Goal: Task Accomplishment & Management: Use online tool/utility

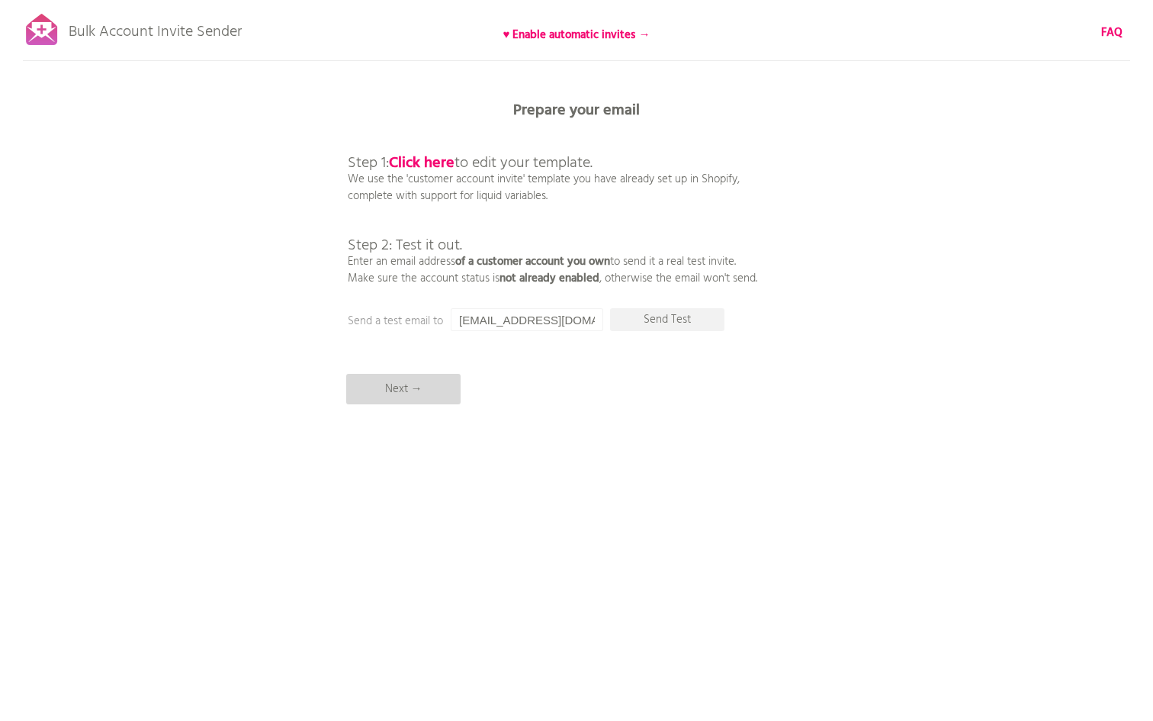
click at [413, 381] on p "Next →" at bounding box center [403, 389] width 114 height 31
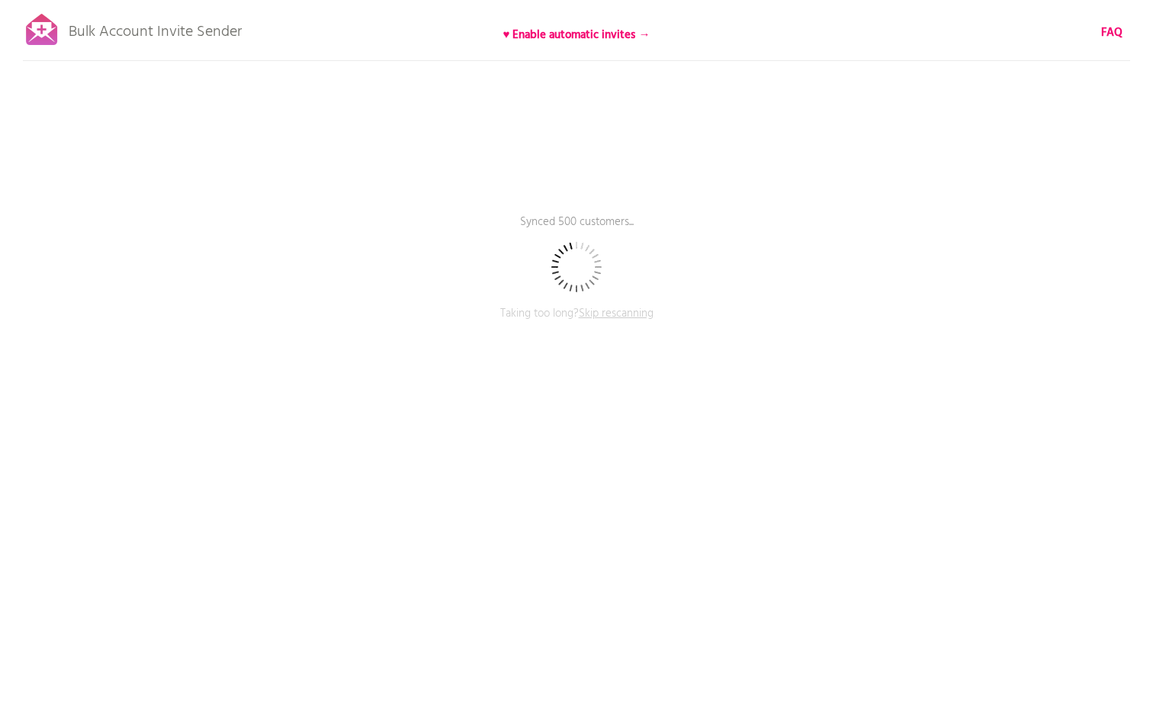
click at [605, 310] on span "Skip rescanning" at bounding box center [616, 313] width 75 height 18
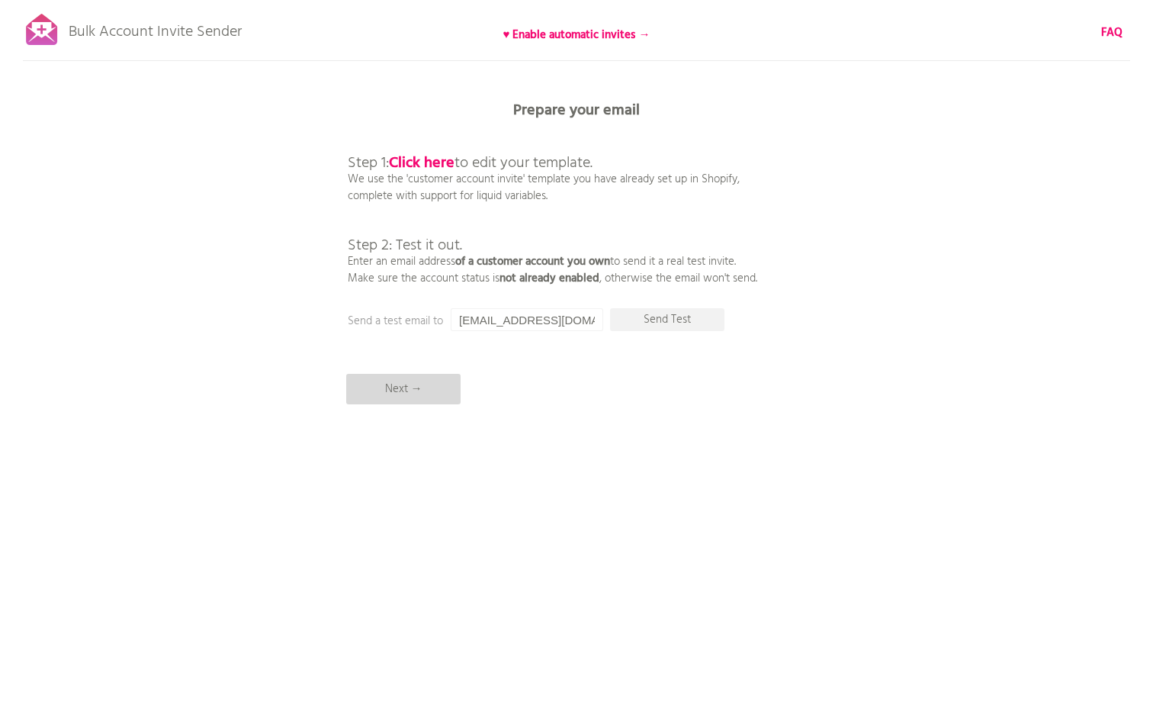
click at [416, 395] on p "Next →" at bounding box center [403, 389] width 114 height 31
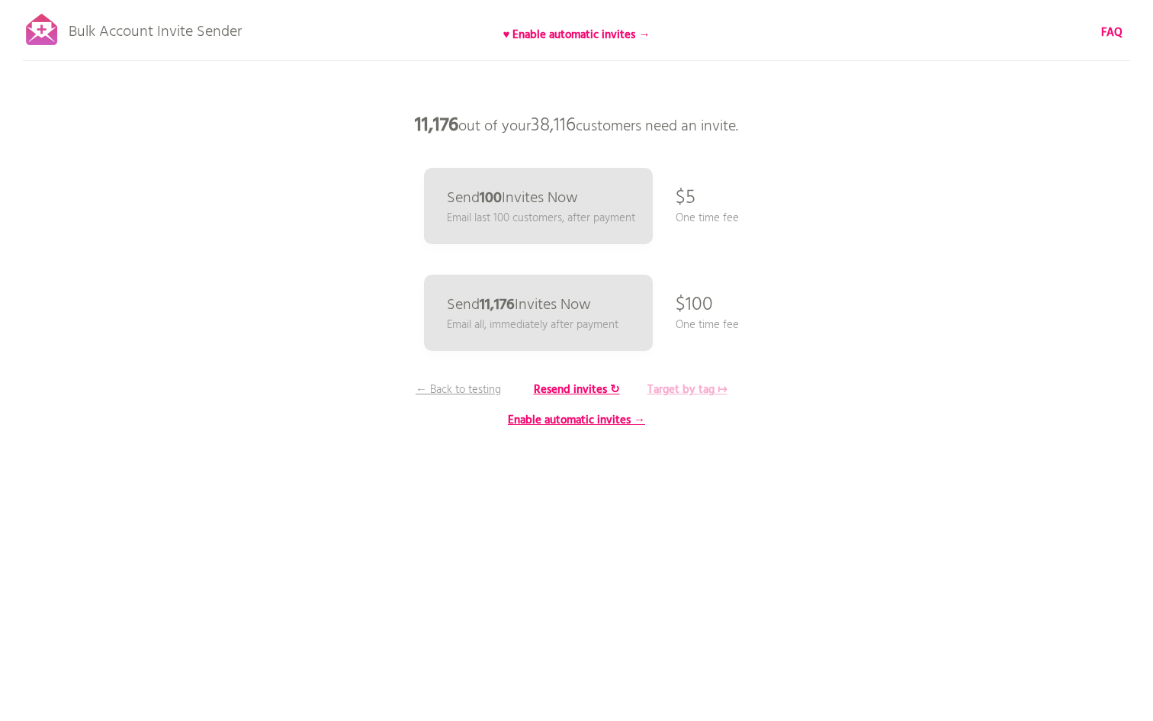
click at [662, 391] on b "Target by tag ↦" at bounding box center [688, 390] width 80 height 18
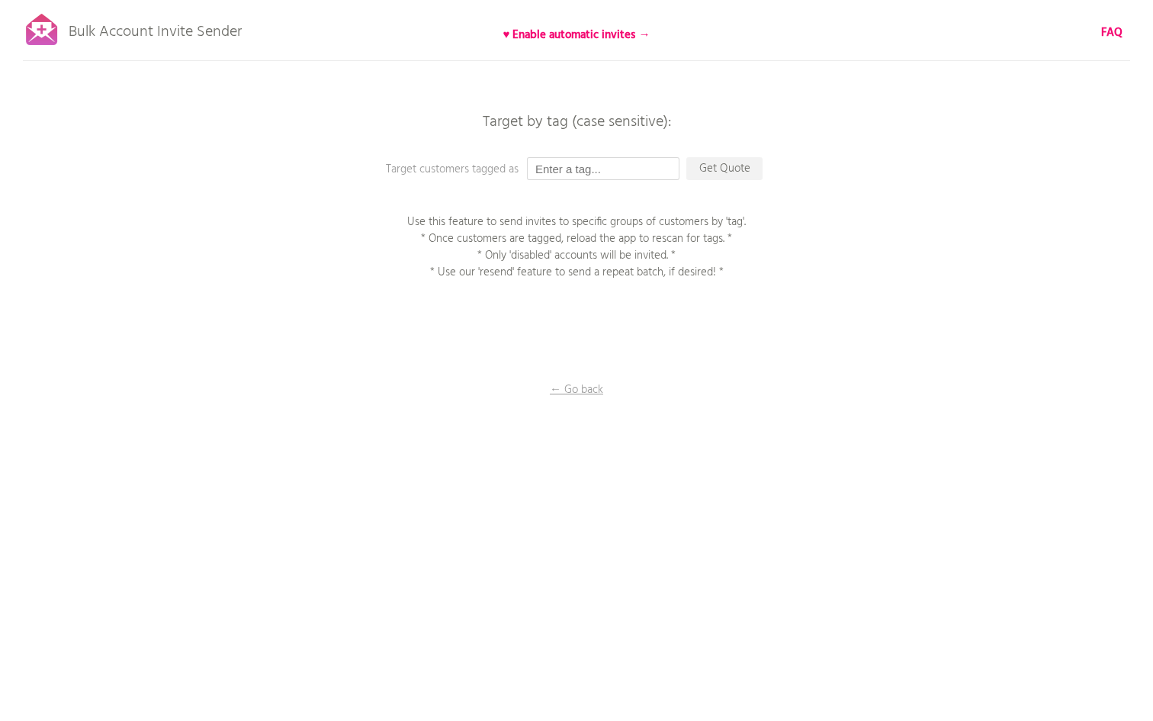
click at [603, 168] on input "text" at bounding box center [603, 168] width 153 height 23
type input "b2b"
click at [718, 165] on p "Get Quote" at bounding box center [725, 168] width 76 height 23
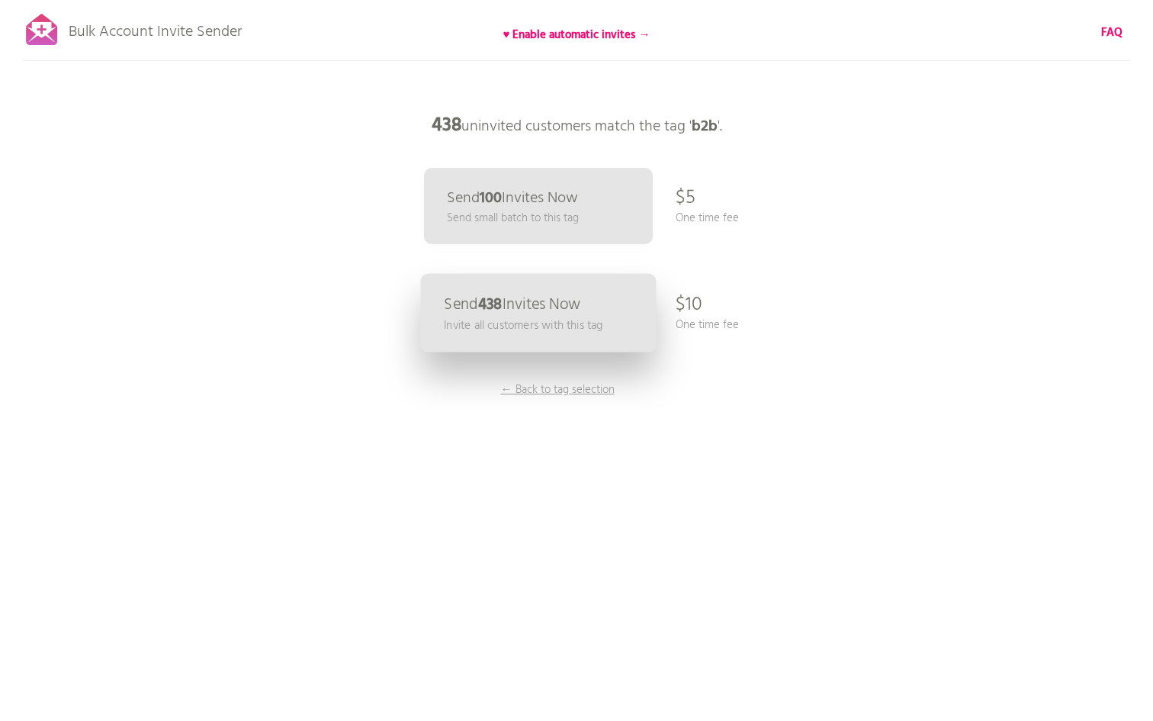
click at [553, 313] on p "Send 438 Invites Now" at bounding box center [512, 305] width 137 height 16
